Goal: Find specific page/section: Find specific page/section

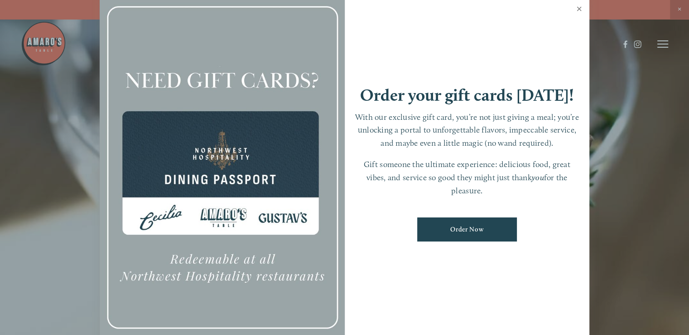
click at [582, 10] on link "Close" at bounding box center [580, 9] width 18 height 25
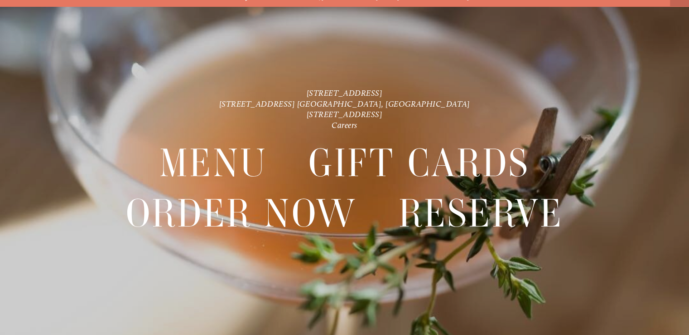
scroll to position [19, 0]
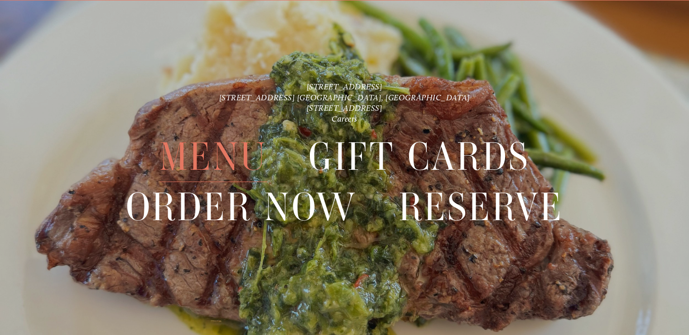
click at [239, 155] on span "Menu" at bounding box center [214, 156] width 108 height 50
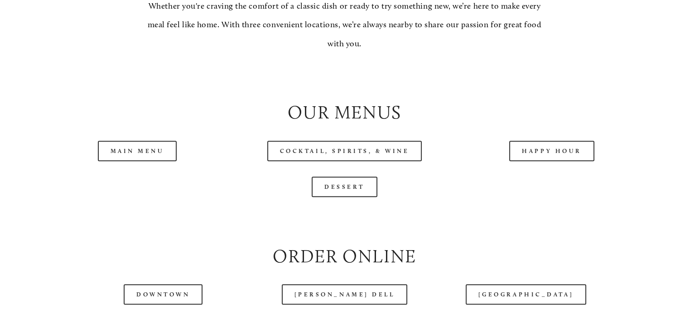
scroll to position [907, 0]
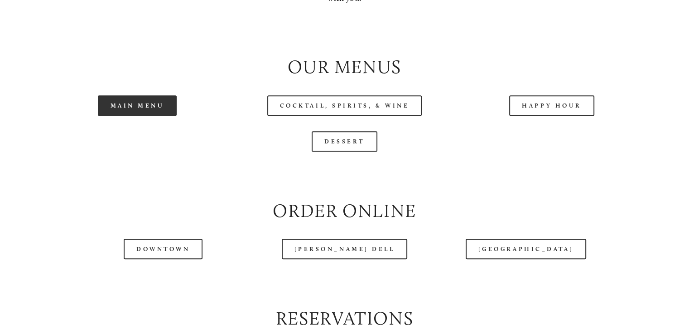
click at [165, 116] on link "Main Menu" at bounding box center [137, 105] width 79 height 20
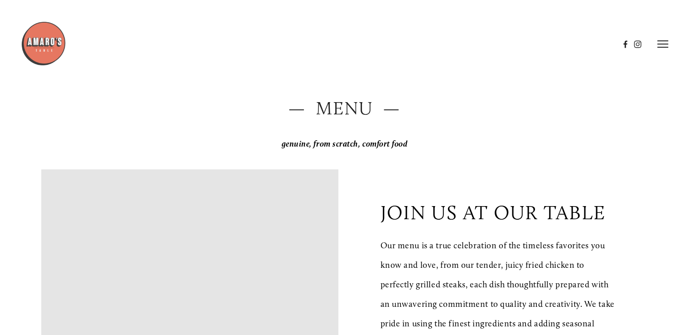
scroll to position [0, 0]
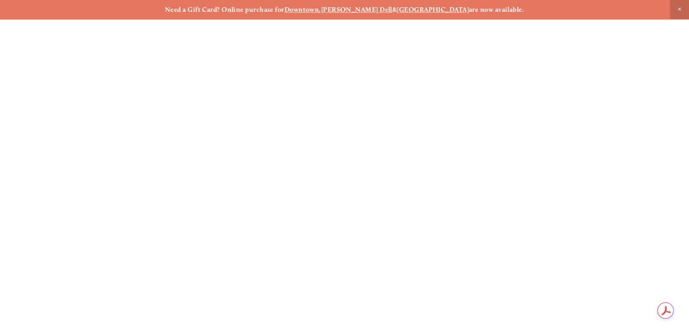
scroll to position [19, 0]
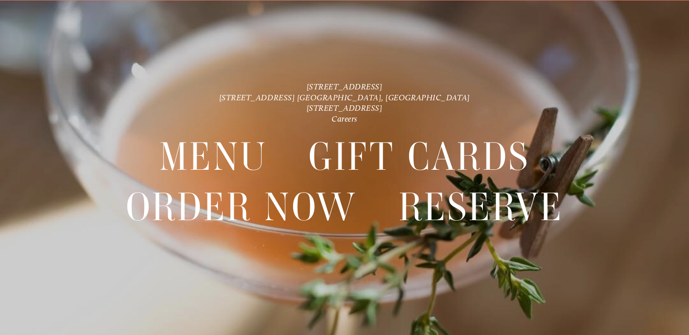
click at [286, 97] on p "[STREET_ADDRESS] [STREET_ADDRESS] [GEOGRAPHIC_DATA], [GEOGRAPHIC_DATA] [STREET_…" at bounding box center [345, 103] width 496 height 43
click at [305, 97] on link "[STREET_ADDRESS] [GEOGRAPHIC_DATA], [GEOGRAPHIC_DATA]" at bounding box center [344, 97] width 251 height 10
